Goal: Navigation & Orientation: Find specific page/section

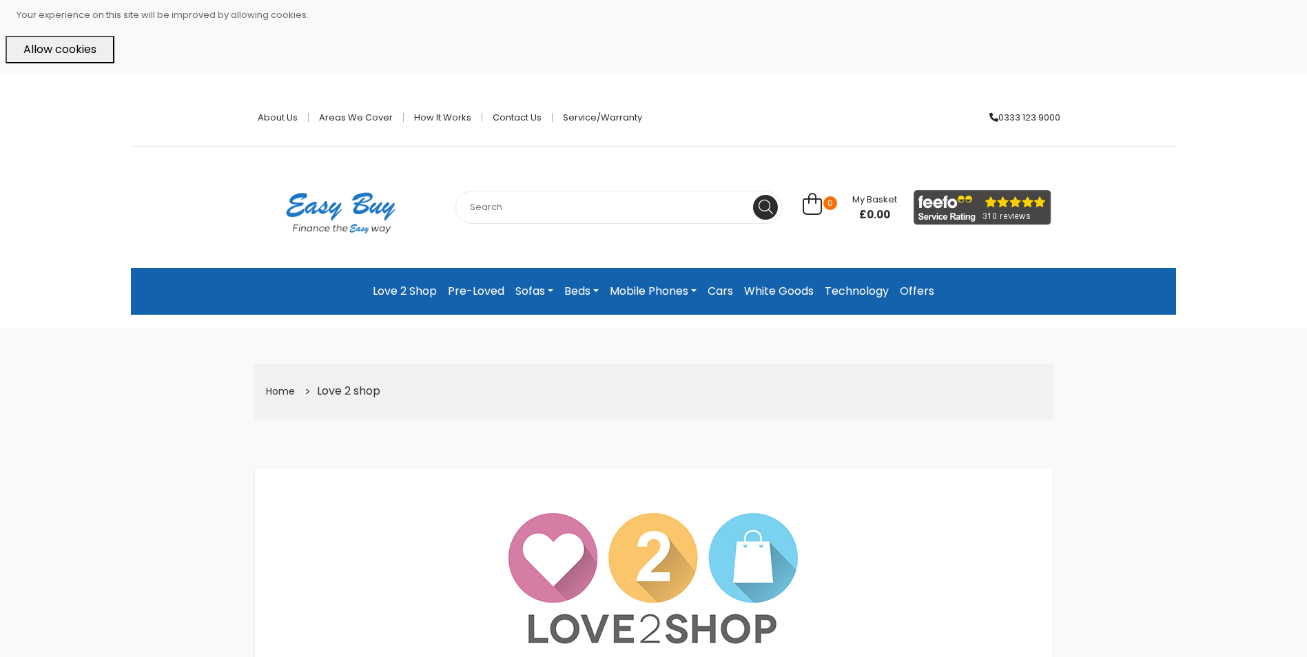
click at [807, 290] on link "White Goods" at bounding box center [779, 291] width 81 height 25
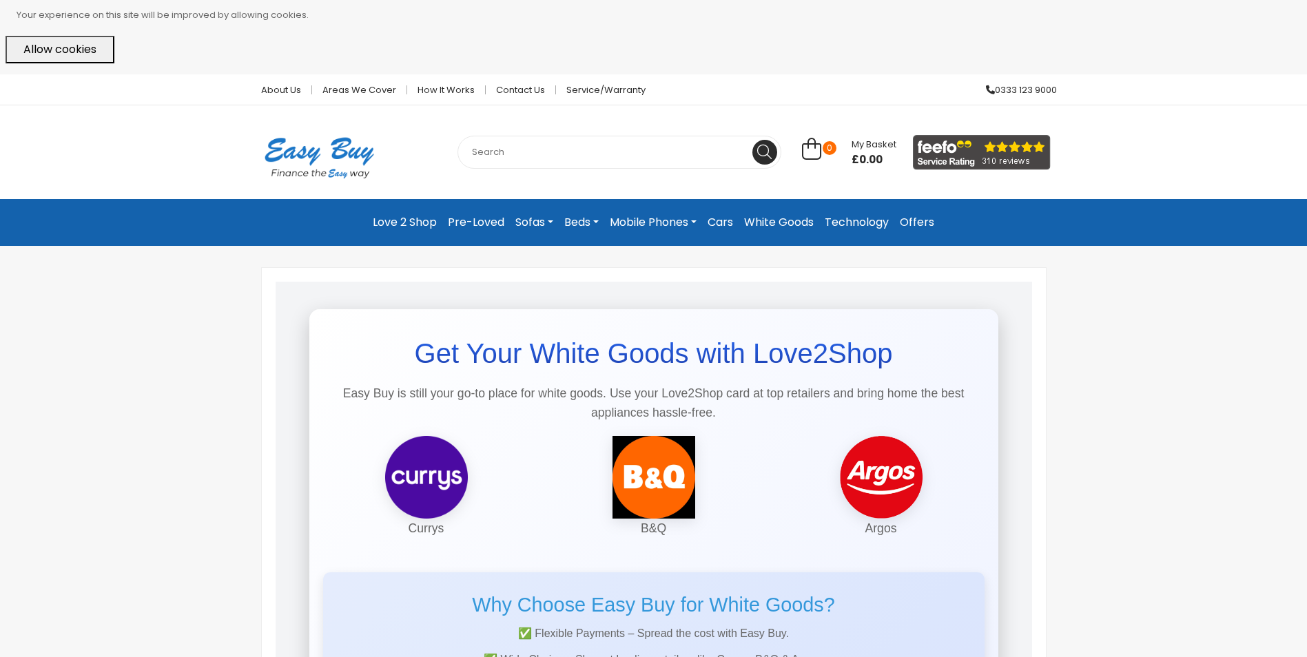
click at [850, 220] on link "Technology" at bounding box center [856, 222] width 75 height 25
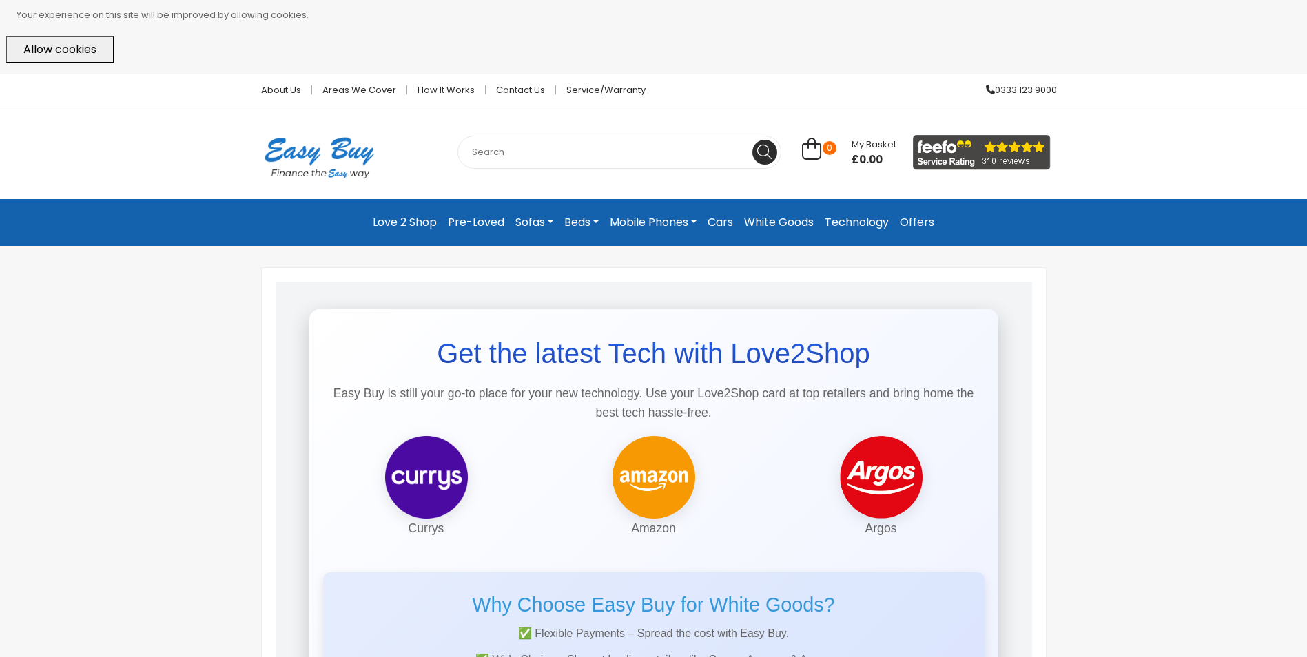
click at [921, 208] on nav "0 Love 2 Shop Pre-Loved Sofas Sofas Special Order Sofas In Stock Sofas" at bounding box center [653, 222] width 1286 height 47
click at [921, 220] on link "Offers" at bounding box center [916, 222] width 45 height 25
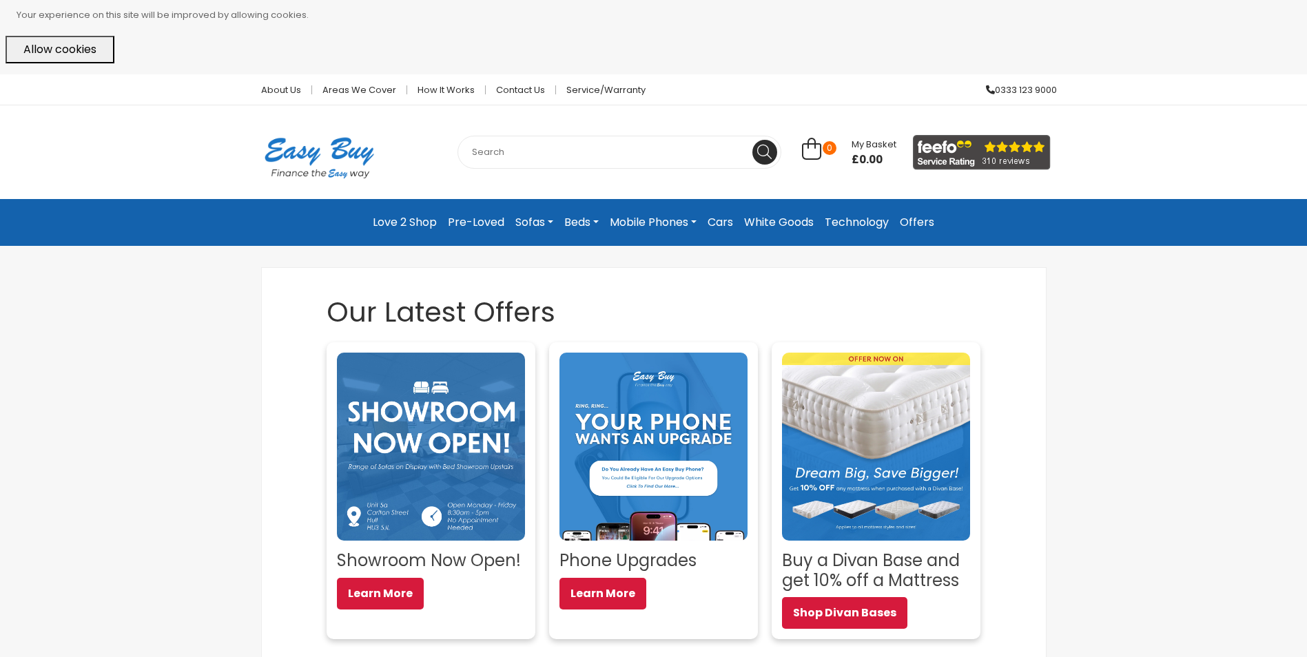
click at [327, 158] on img at bounding box center [319, 157] width 137 height 77
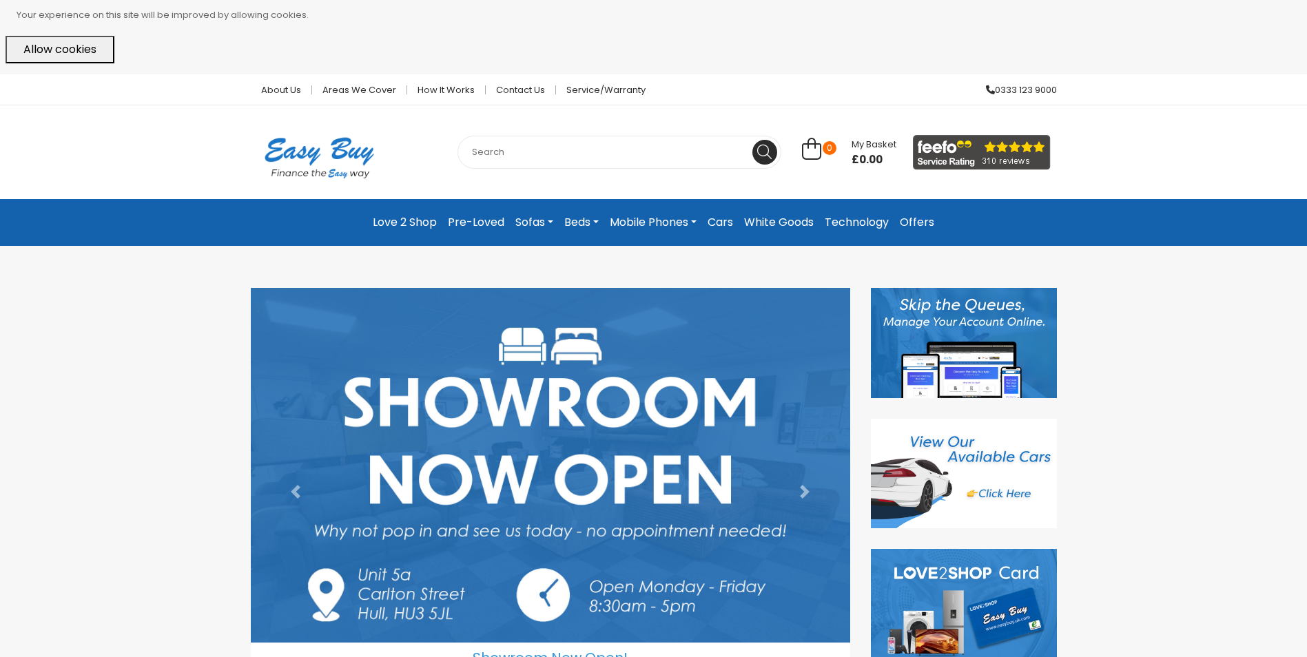
click at [74, 38] on button "Allow cookies" at bounding box center [60, 50] width 109 height 28
